Goal: Task Accomplishment & Management: Use online tool/utility

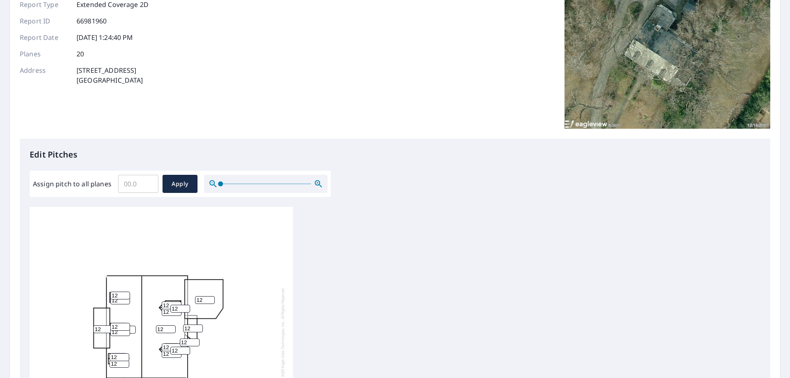
scroll to position [165, 0]
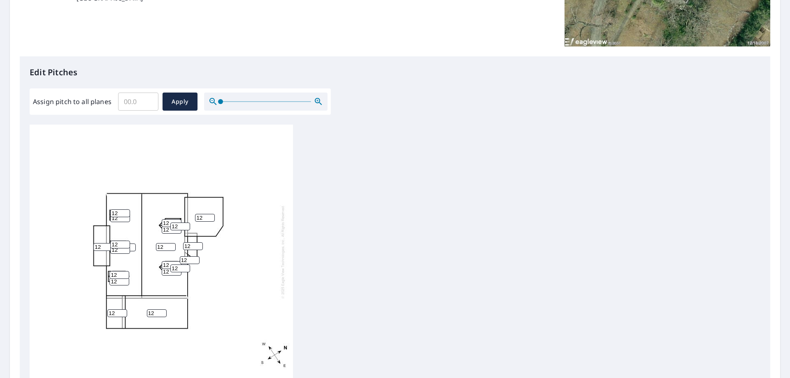
click at [200, 214] on input "12" at bounding box center [205, 218] width 20 height 8
click at [203, 214] on input "12" at bounding box center [205, 218] width 20 height 8
type input "1"
type input "0"
click at [153, 309] on input "12" at bounding box center [157, 313] width 20 height 8
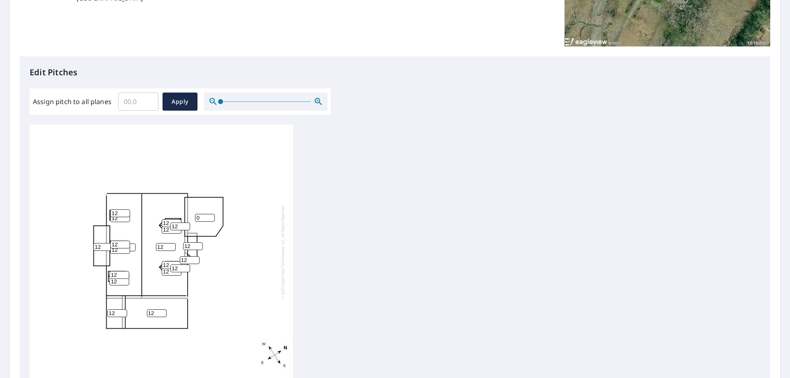
type input "1"
type input "6"
click at [115, 309] on input "12" at bounding box center [117, 313] width 20 height 8
type input "1"
type input "6"
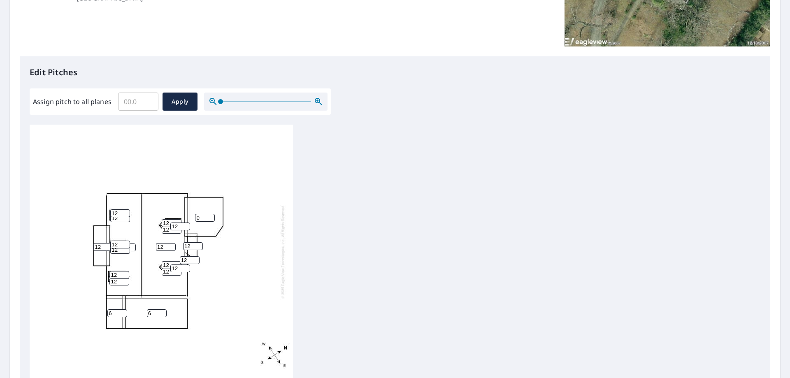
click at [100, 243] on input "12" at bounding box center [103, 247] width 20 height 8
type input "1"
type input "0"
click at [190, 100] on span "Apply" at bounding box center [180, 102] width 22 height 10
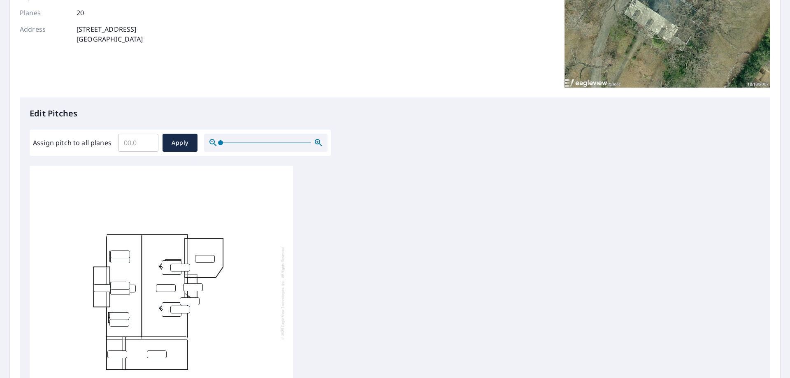
scroll to position [247, 0]
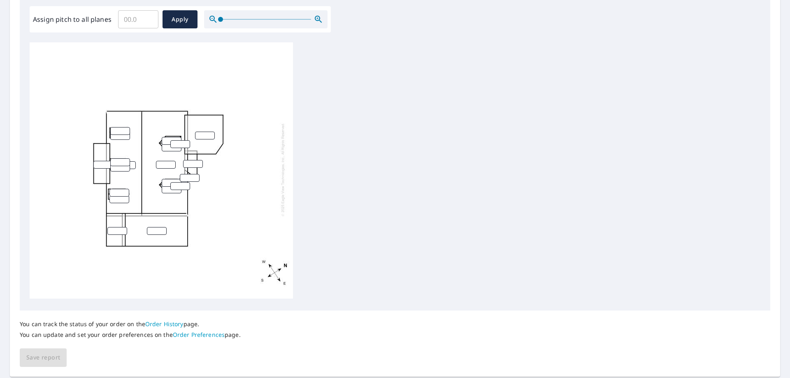
click at [120, 127] on input "number" at bounding box center [120, 131] width 20 height 8
type input "12"
click at [120, 158] on input "number" at bounding box center [120, 162] width 20 height 8
type input "12"
click at [119, 165] on input "number" at bounding box center [120, 168] width 20 height 8
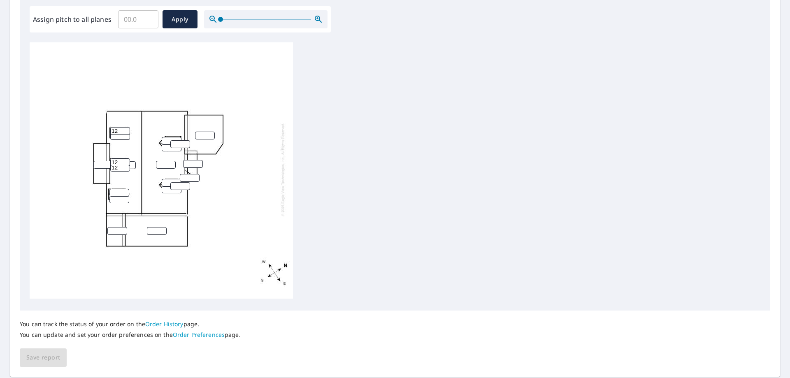
type input "12"
click at [116, 189] on input "number" at bounding box center [119, 193] width 20 height 8
type input "12"
click at [116, 195] on input "number" at bounding box center [119, 199] width 20 height 8
type input "12"
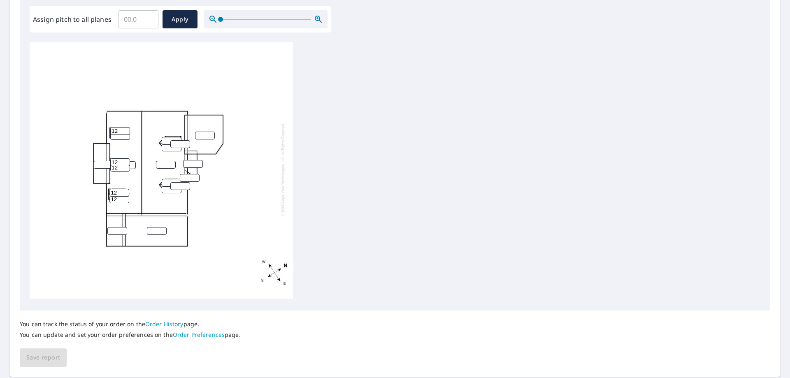
click at [115, 227] on input "number" at bounding box center [117, 231] width 20 height 8
type input "6"
click at [150, 227] on input "number" at bounding box center [157, 231] width 20 height 8
type input "6"
click at [95, 161] on input "number" at bounding box center [103, 165] width 20 height 8
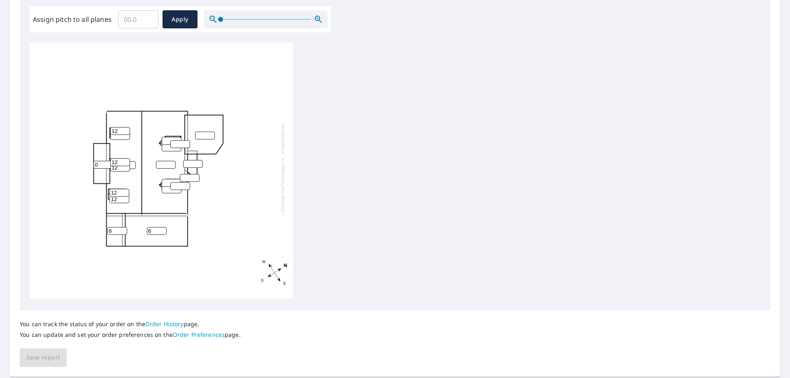
type input "0"
click at [213, 133] on input "number" at bounding box center [205, 136] width 20 height 8
type input "0"
click at [176, 140] on input "number" at bounding box center [180, 144] width 20 height 8
type input "12"
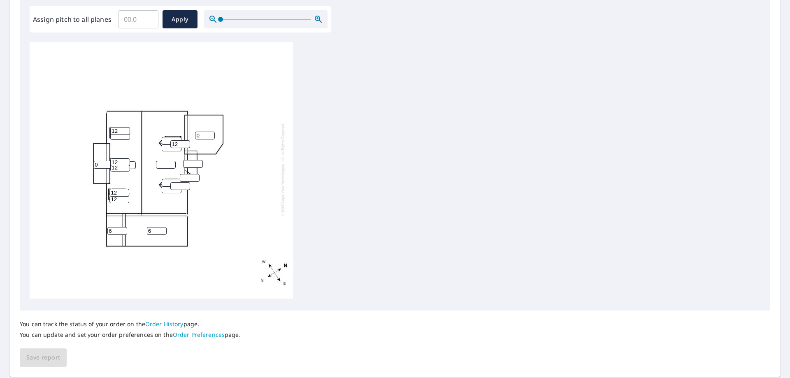
click at [167, 137] on input "number" at bounding box center [172, 141] width 20 height 8
type input "12"
click at [165, 144] on input "number" at bounding box center [172, 148] width 20 height 8
type input "12"
click at [158, 161] on input "number" at bounding box center [166, 165] width 20 height 8
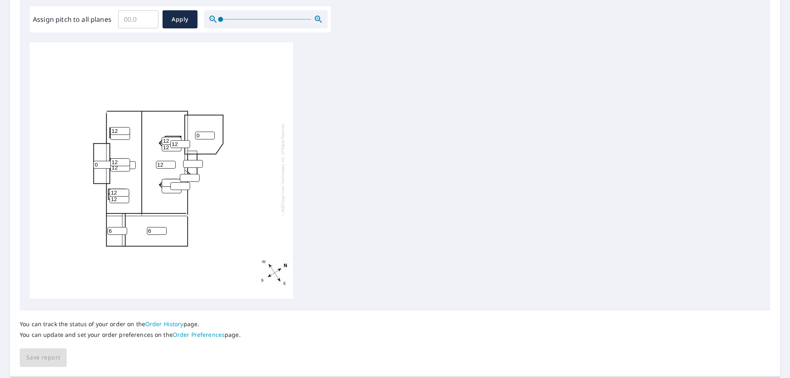
type input "12"
click at [166, 179] on input "number" at bounding box center [172, 183] width 20 height 8
type input "12"
click at [166, 185] on input "number" at bounding box center [172, 189] width 20 height 8
type input "12"
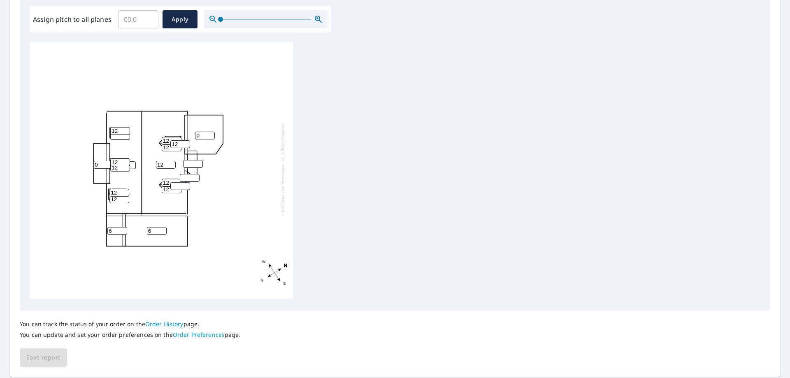
click at [181, 182] on input "number" at bounding box center [180, 186] width 20 height 8
type input "12"
click at [190, 174] on input "number" at bounding box center [190, 178] width 20 height 8
type input "12"
click at [194, 160] on input "number" at bounding box center [193, 164] width 20 height 8
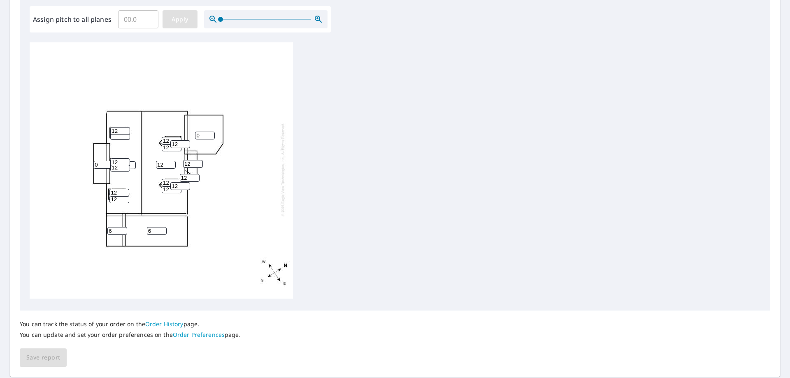
type input "12"
click at [186, 17] on span "Apply" at bounding box center [180, 19] width 22 height 10
click at [128, 115] on div at bounding box center [161, 169] width 263 height 258
click at [125, 127] on input "0" at bounding box center [120, 131] width 20 height 8
click at [116, 127] on input "012" at bounding box center [120, 131] width 20 height 8
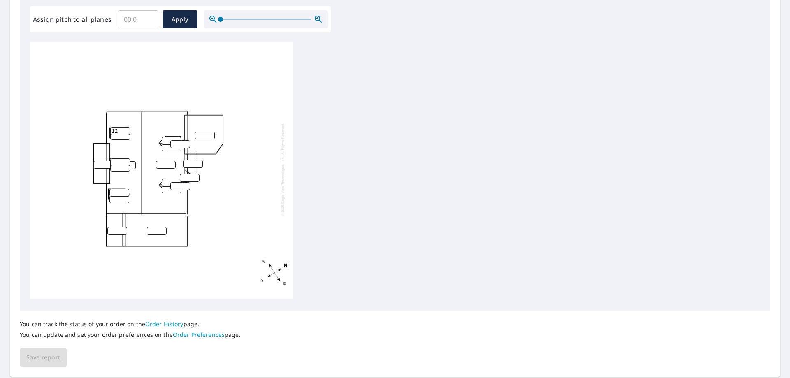
type input "12"
click at [119, 132] on input "number" at bounding box center [120, 136] width 20 height 8
type input "12"
click at [119, 158] on input "number" at bounding box center [120, 162] width 20 height 8
type input "12"
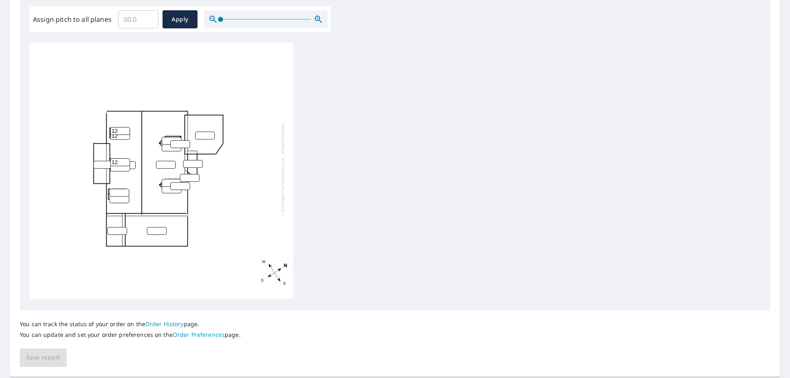
click at [119, 164] on input "number" at bounding box center [120, 168] width 20 height 8
type input "12"
click at [101, 161] on input "number" at bounding box center [103, 165] width 20 height 8
type input "0"
click at [116, 182] on div "0 12 12 12 12" at bounding box center [161, 169] width 263 height 258
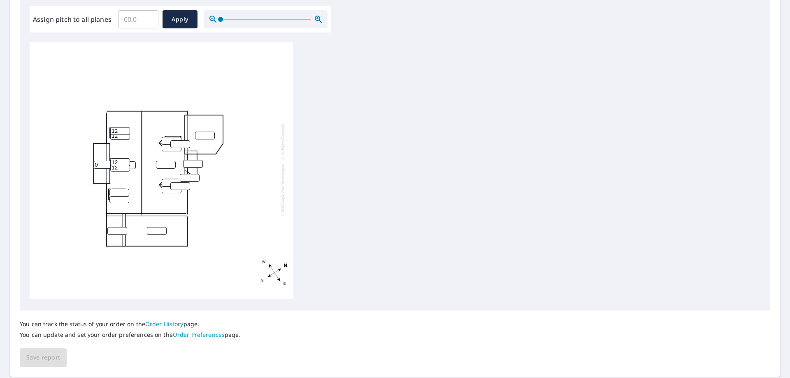
click at [116, 189] on input "number" at bounding box center [119, 193] width 20 height 8
type input "12"
click at [118, 195] on input "number" at bounding box center [119, 199] width 20 height 8
type input "12"
click at [116, 227] on input "number" at bounding box center [117, 231] width 20 height 8
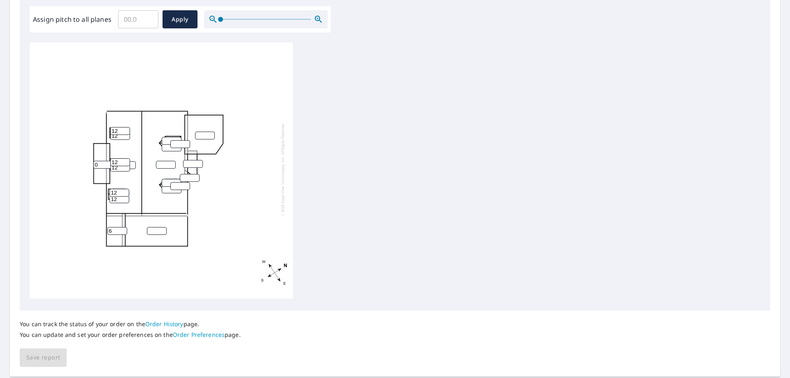
type input "6"
click at [149, 227] on input "number" at bounding box center [157, 231] width 20 height 8
type input "6"
click at [167, 185] on input "number" at bounding box center [172, 189] width 20 height 8
type input "12"
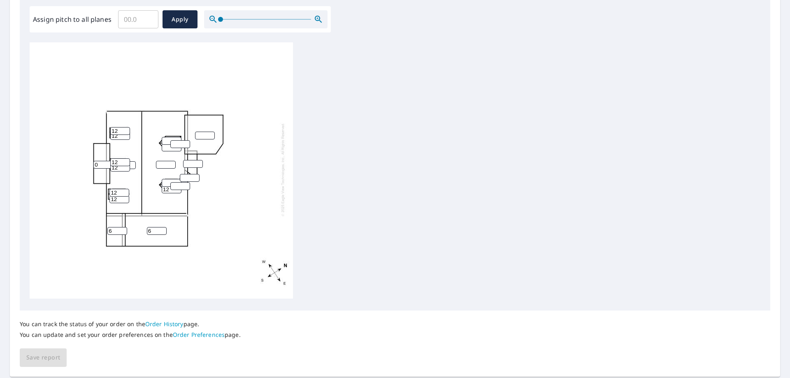
click at [168, 179] on input "number" at bounding box center [172, 183] width 20 height 8
type input "12"
click at [178, 182] on input "number" at bounding box center [180, 186] width 20 height 8
type input "12"
click at [165, 161] on input "number" at bounding box center [166, 165] width 20 height 8
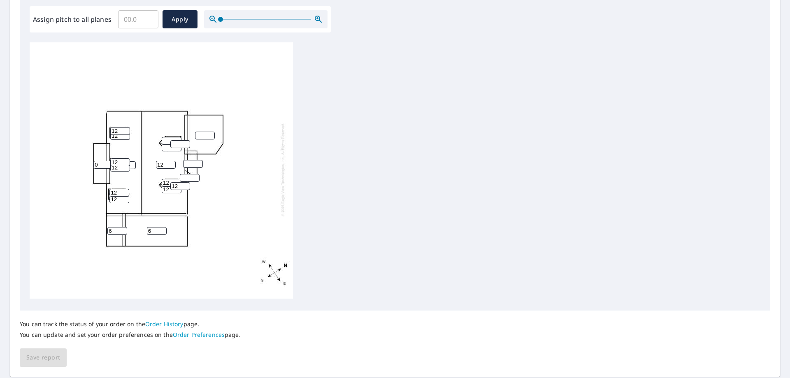
type input "12"
click at [165, 146] on div "12 6 0 6 12 12 12 12 12 12 12 12 12" at bounding box center [161, 169] width 263 height 258
type input "12"
click at [165, 137] on input "number" at bounding box center [172, 141] width 20 height 8
type input "12"
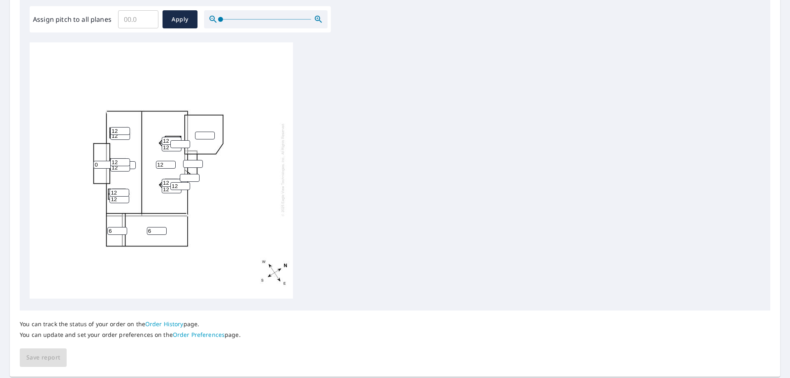
click at [175, 140] on input "number" at bounding box center [180, 144] width 20 height 8
type input "12"
click at [187, 160] on input "number" at bounding box center [193, 164] width 20 height 8
type input "12"
click at [187, 174] on input "number" at bounding box center [190, 178] width 20 height 8
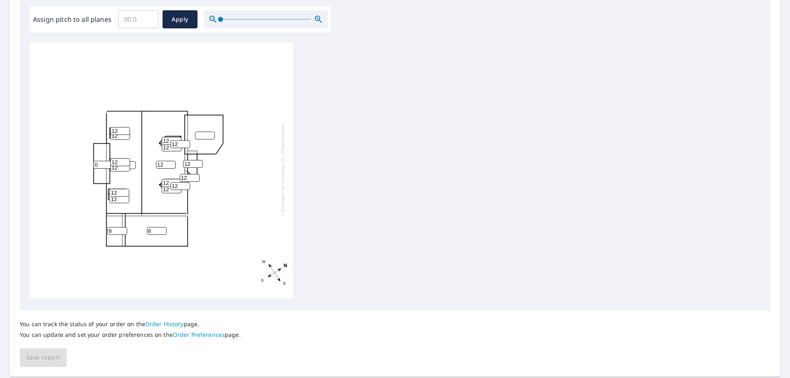
type input "12"
click at [197, 132] on input "number" at bounding box center [205, 136] width 20 height 8
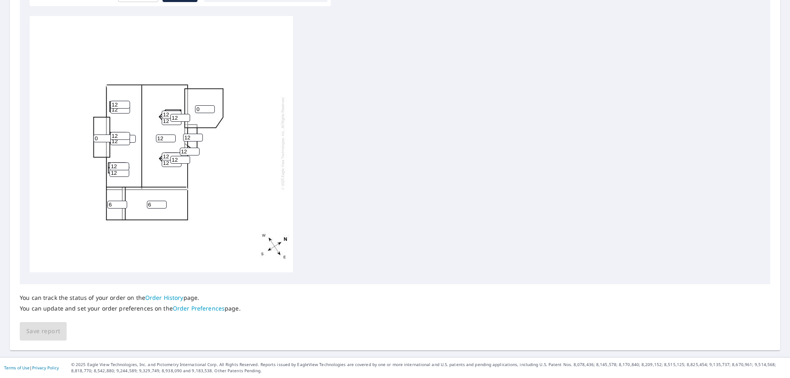
type input "0"
click at [46, 327] on div "You can track the status of your order on the Order History page. You can updat…" at bounding box center [395, 312] width 750 height 56
click at [203, 105] on input "0" at bounding box center [205, 109] width 20 height 8
click at [50, 329] on div "You can track the status of your order on the Order History page. You can updat…" at bounding box center [395, 312] width 750 height 56
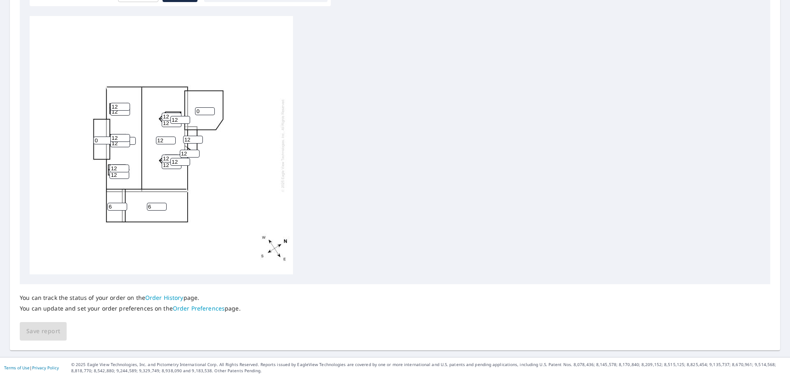
click at [51, 334] on div "You can track the status of your order on the Order History page. You can updat…" at bounding box center [395, 312] width 750 height 56
click at [51, 333] on div "You can track the status of your order on the Order History page. You can updat…" at bounding box center [395, 312] width 750 height 56
click at [42, 332] on div "You can track the status of your order on the Order History page. You can updat…" at bounding box center [395, 312] width 750 height 56
click at [42, 333] on div "You can track the status of your order on the Order History page. You can updat…" at bounding box center [395, 312] width 750 height 56
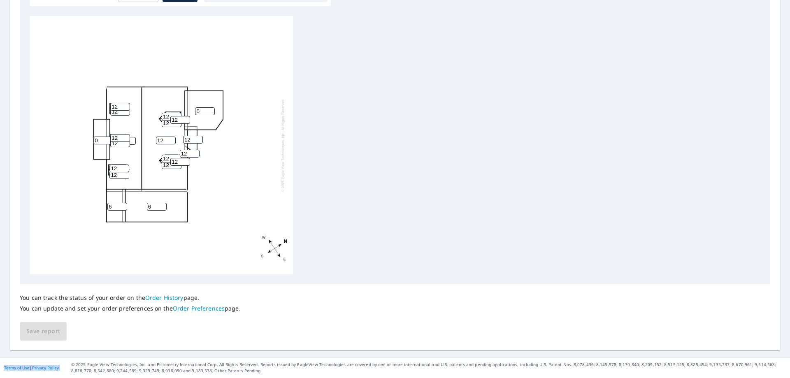
click at [42, 333] on div "You can track the status of your order on the Order History page. You can updat…" at bounding box center [395, 312] width 750 height 56
click at [42, 327] on div "You can track the status of your order on the Order History page. You can updat…" at bounding box center [395, 312] width 750 height 56
click at [36, 327] on div "You can track the status of your order on the Order History page. You can updat…" at bounding box center [395, 312] width 750 height 56
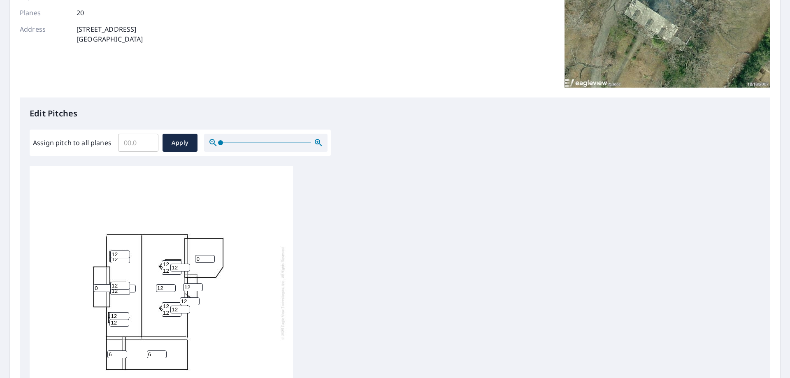
scroll to position [165, 0]
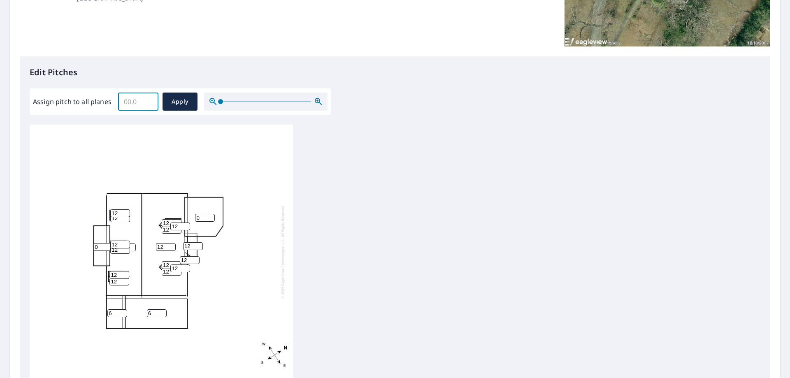
click at [131, 102] on input "Assign pitch to all planes" at bounding box center [138, 101] width 40 height 23
type input "12"
click at [182, 99] on span "Apply" at bounding box center [180, 102] width 22 height 10
type input "12"
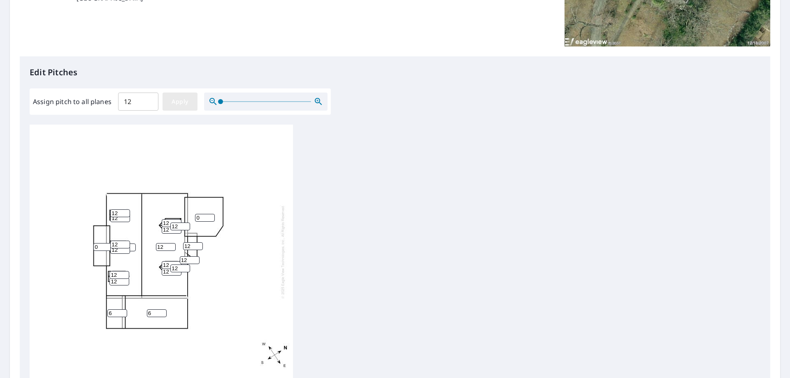
type input "12"
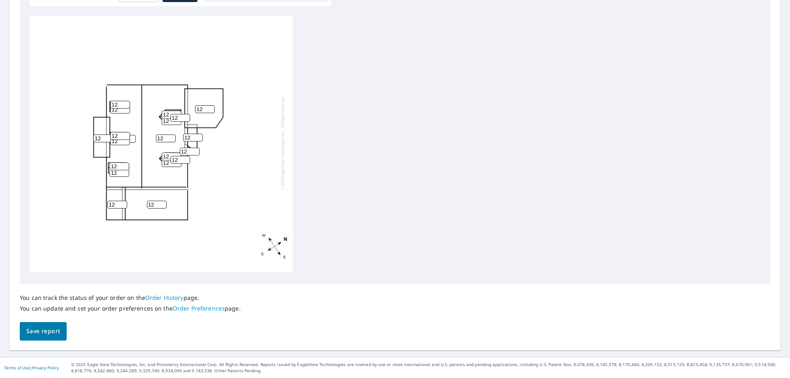
click at [204, 105] on input "12" at bounding box center [205, 109] width 20 height 8
type input "1"
type input "0"
click at [101, 134] on input "12" at bounding box center [103, 138] width 20 height 8
type input "1"
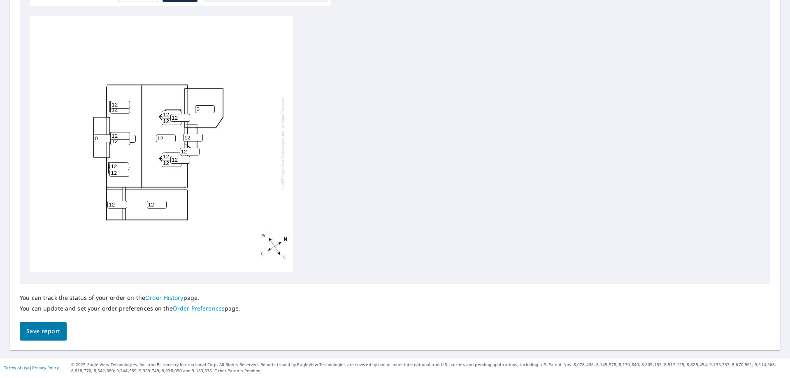
type input "0"
click at [118, 201] on input "12" at bounding box center [117, 205] width 20 height 8
type input "1"
type input "6"
click at [159, 201] on input "12" at bounding box center [157, 205] width 20 height 8
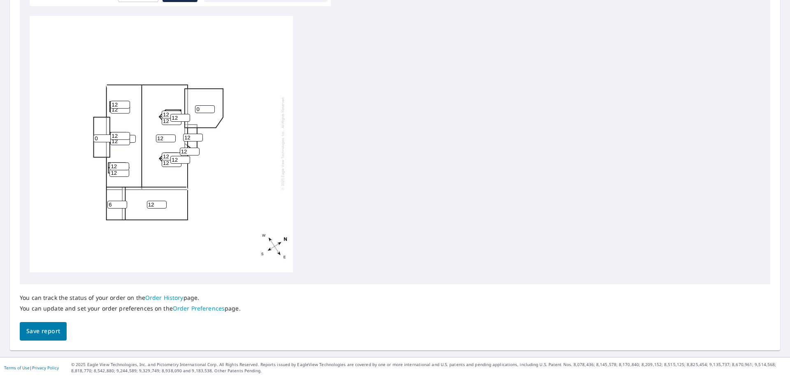
type input "1"
type input "6"
click at [52, 333] on span "Save report" at bounding box center [43, 331] width 34 height 10
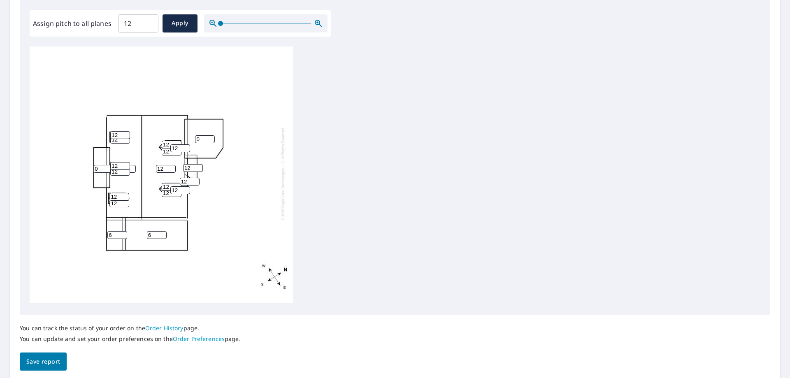
scroll to position [0, 0]
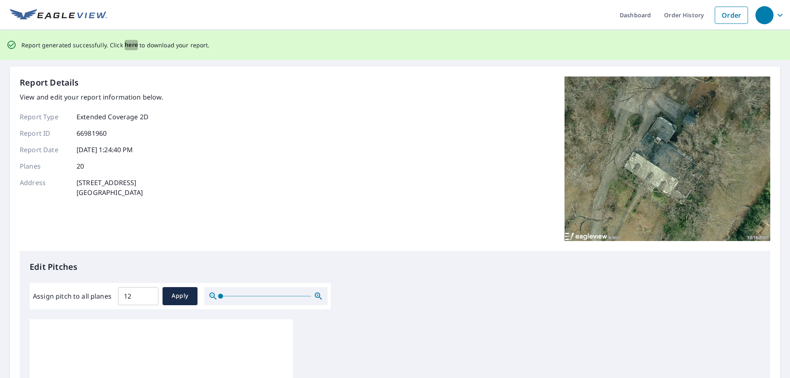
click at [134, 43] on span "here" at bounding box center [132, 45] width 14 height 10
